Goal: Navigation & Orientation: Go to known website

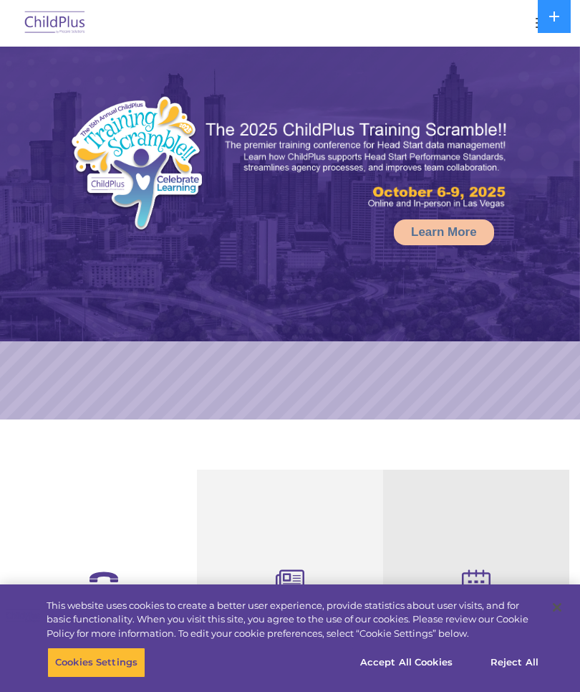
select select "MEDIUM"
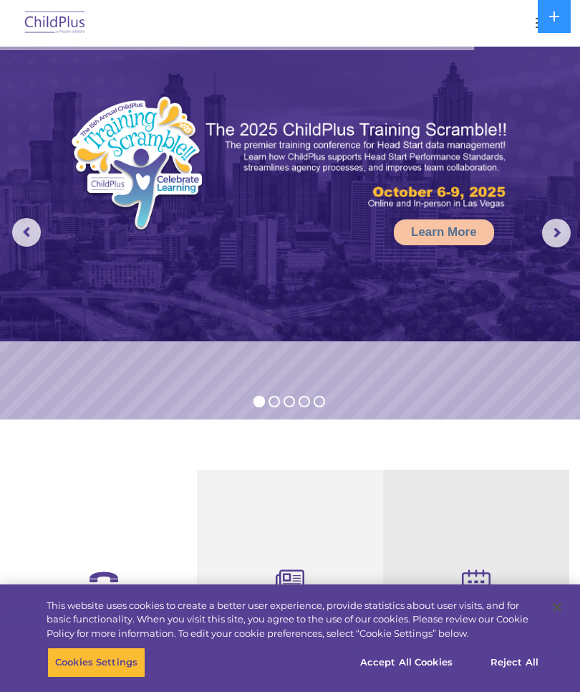
click at [551, 27] on button at bounding box center [554, 16] width 33 height 33
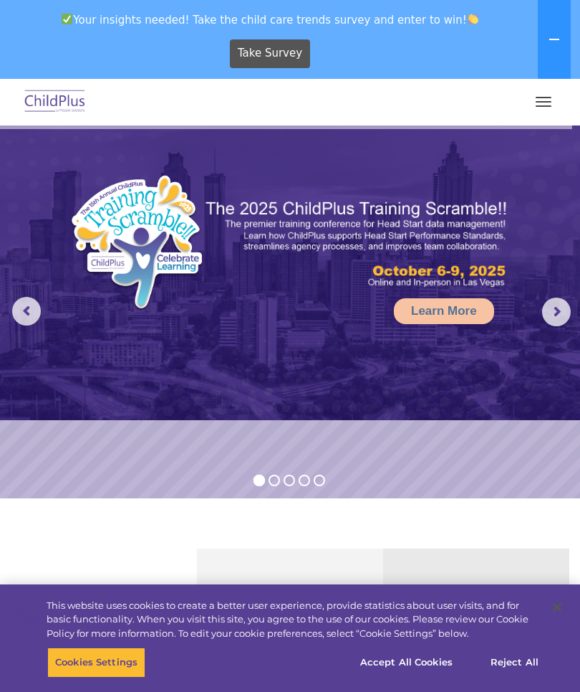
click at [78, 105] on img at bounding box center [54, 102] width 67 height 34
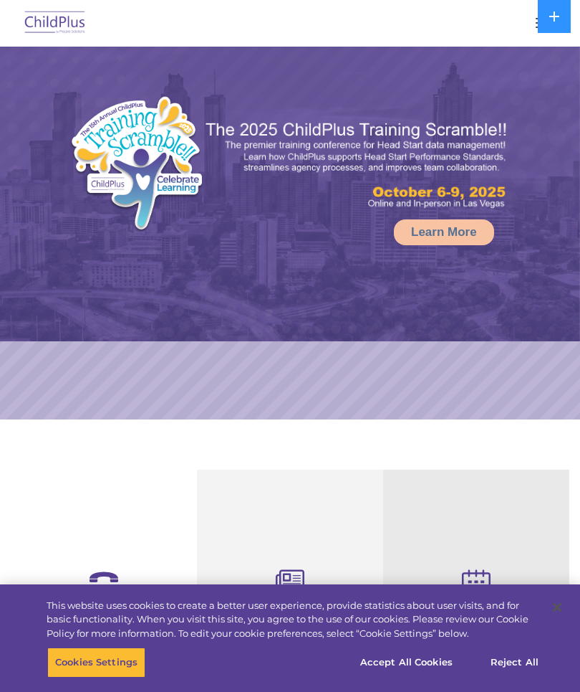
select select "MEDIUM"
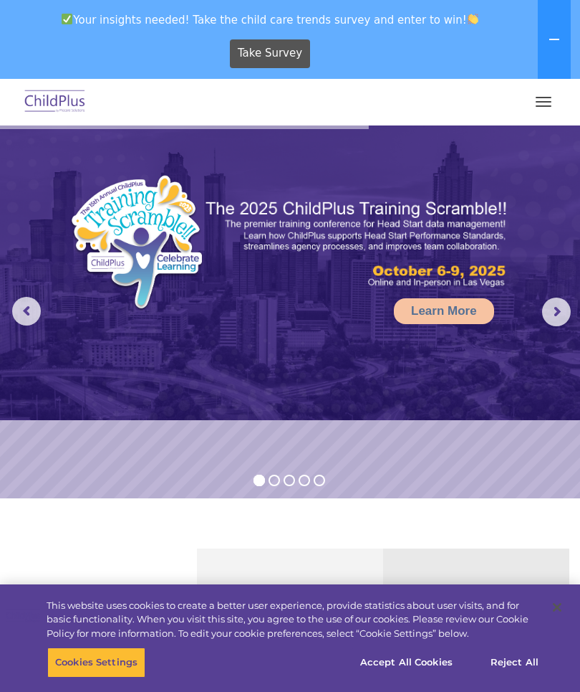
click at [57, 110] on img at bounding box center [54, 102] width 67 height 34
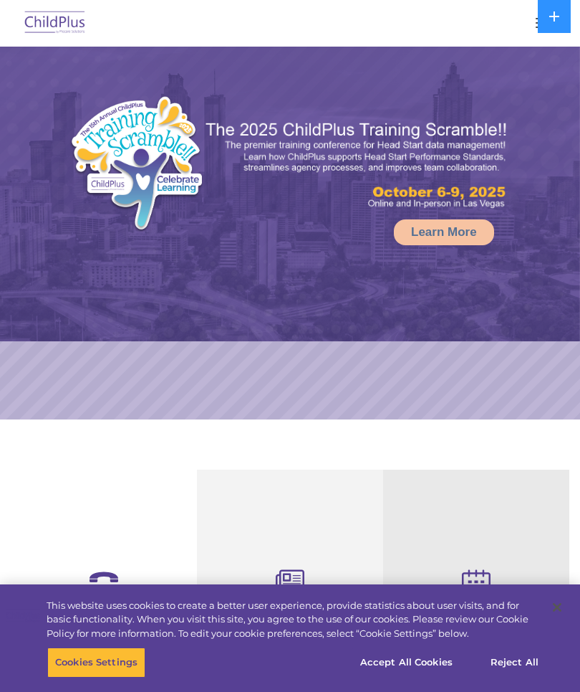
select select "MEDIUM"
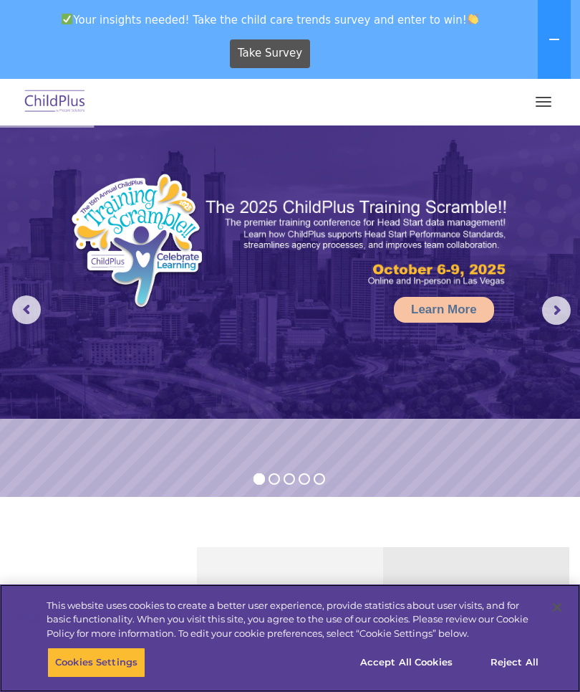
scroll to position [1, 0]
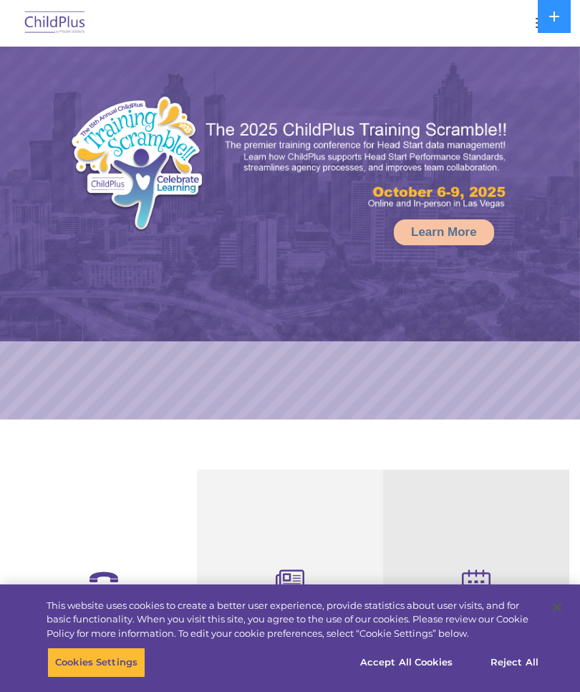
select select "MEDIUM"
